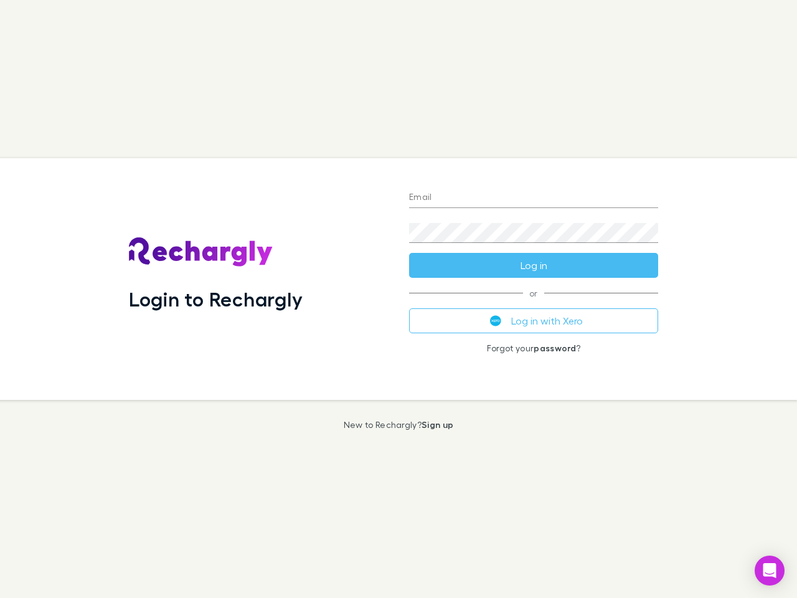
click at [398, 299] on div "Login to Rechargly" at bounding box center [259, 279] width 280 height 242
click at [534, 198] on input "Email" at bounding box center [533, 198] width 249 height 20
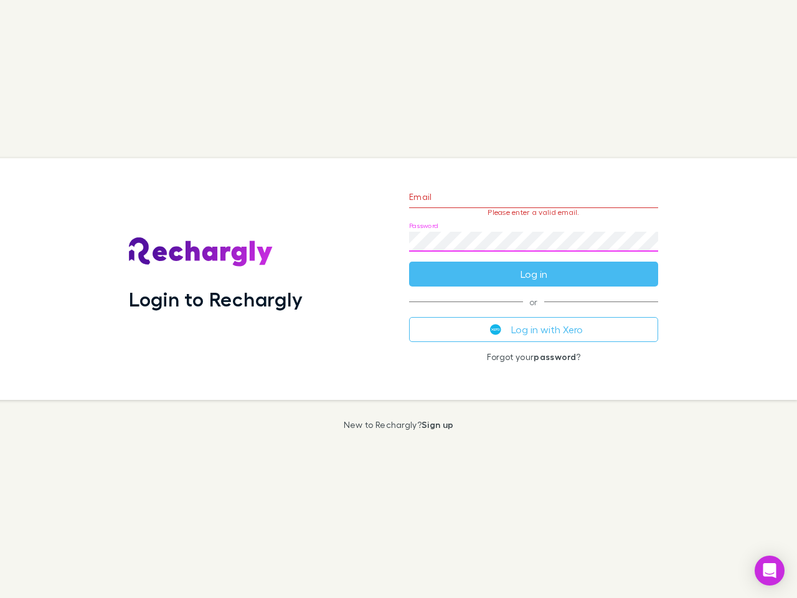
click at [534, 265] on form "Email Please enter a valid email. Password Log in" at bounding box center [533, 232] width 249 height 108
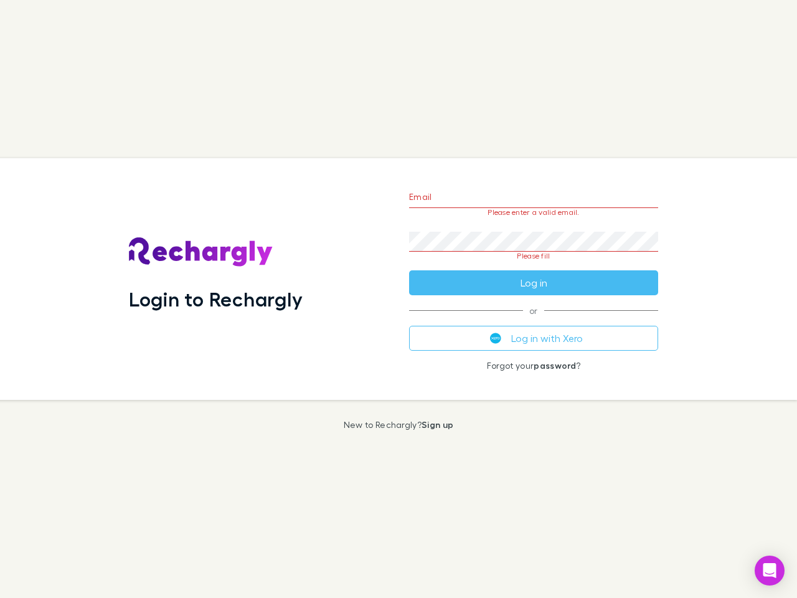
click at [534, 321] on div "Email Please enter a valid email. Password Please fill Log in or Log in with Xe…" at bounding box center [533, 279] width 269 height 242
click at [769, 570] on icon "Open Intercom Messenger" at bounding box center [769, 570] width 13 height 15
